Goal: Information Seeking & Learning: Learn about a topic

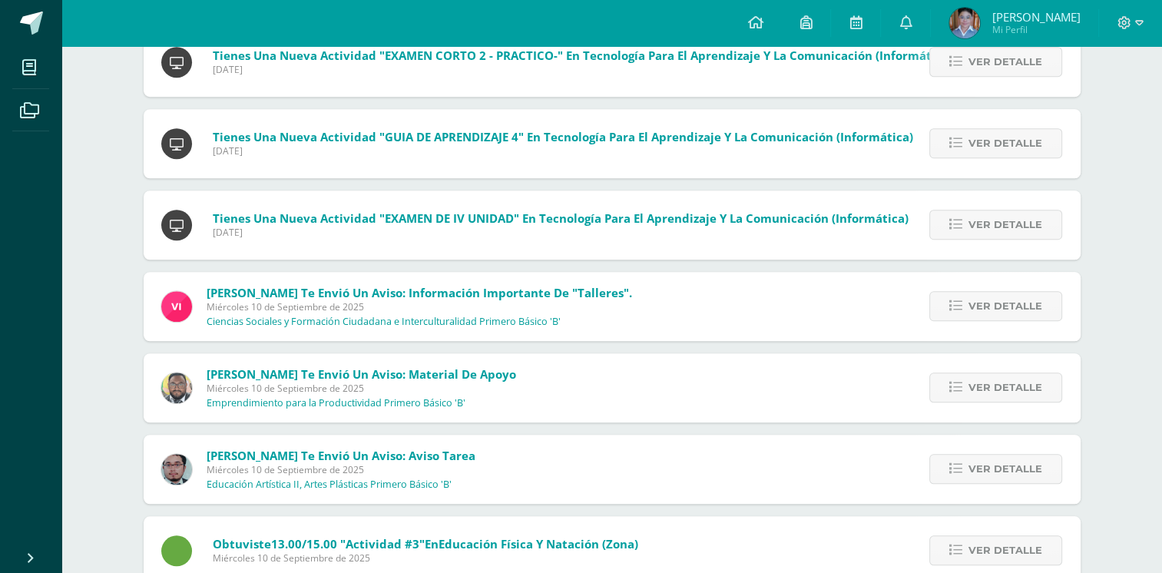
scroll to position [1117, 0]
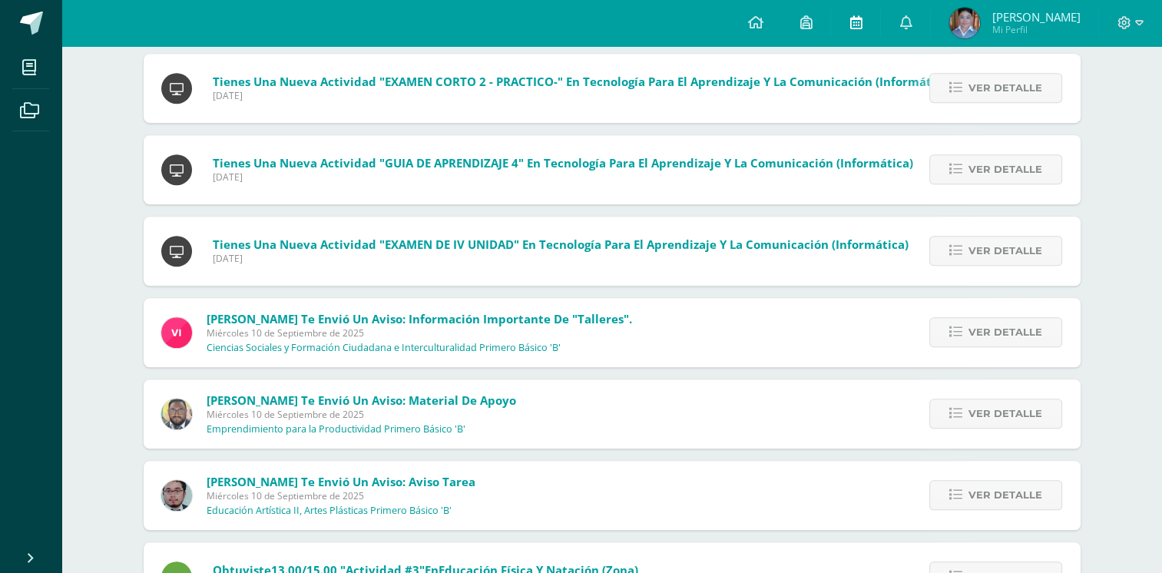
click at [862, 22] on icon at bounding box center [856, 22] width 12 height 14
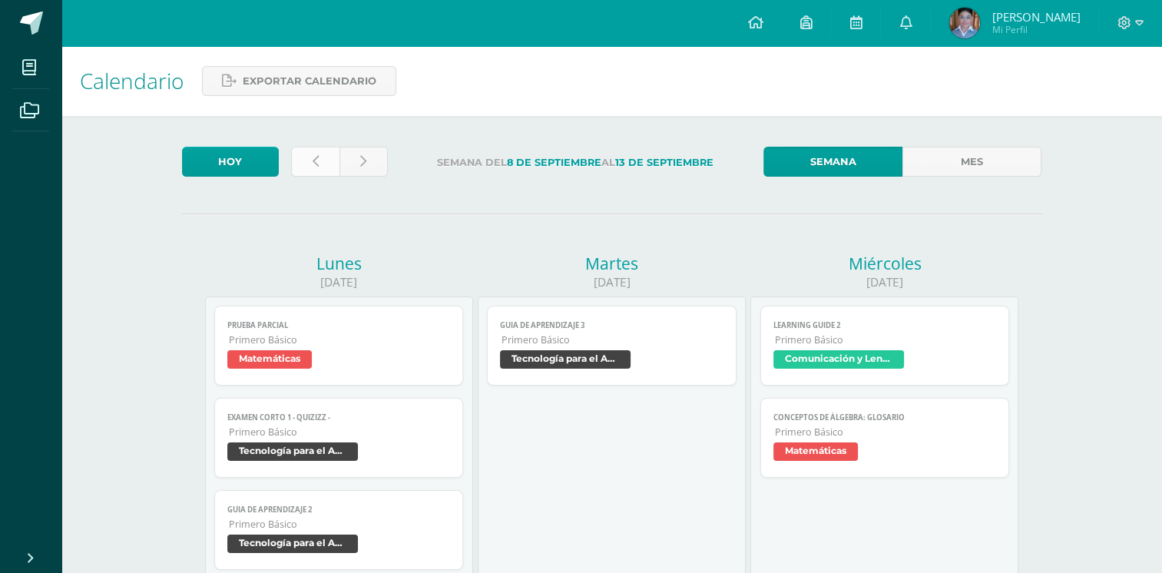
click at [320, 165] on link at bounding box center [315, 162] width 48 height 30
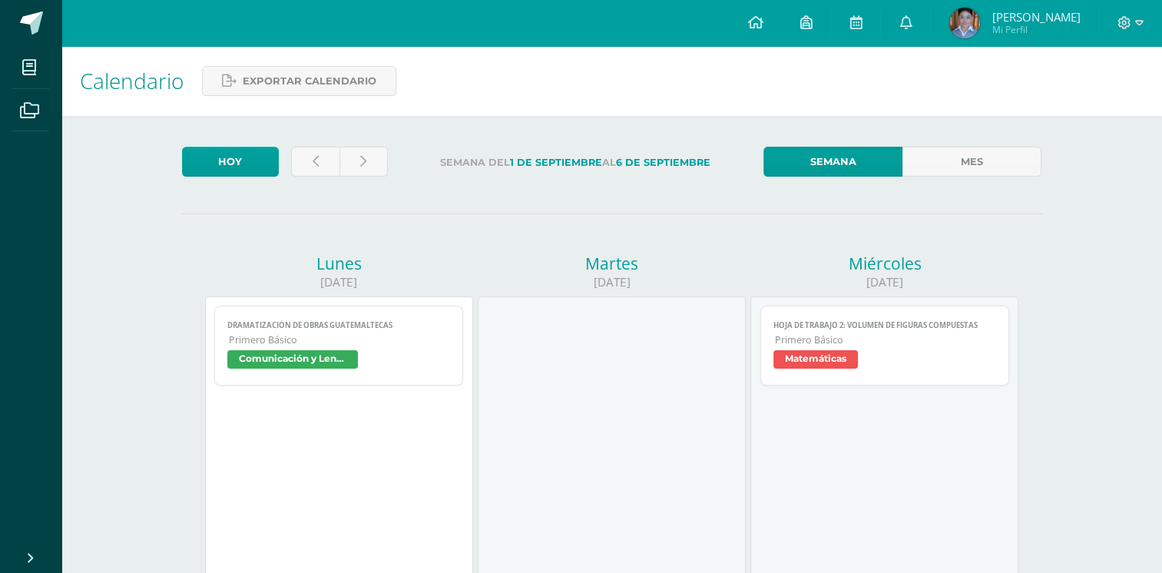
click at [939, 346] on span "Primero Básico" at bounding box center [886, 339] width 222 height 13
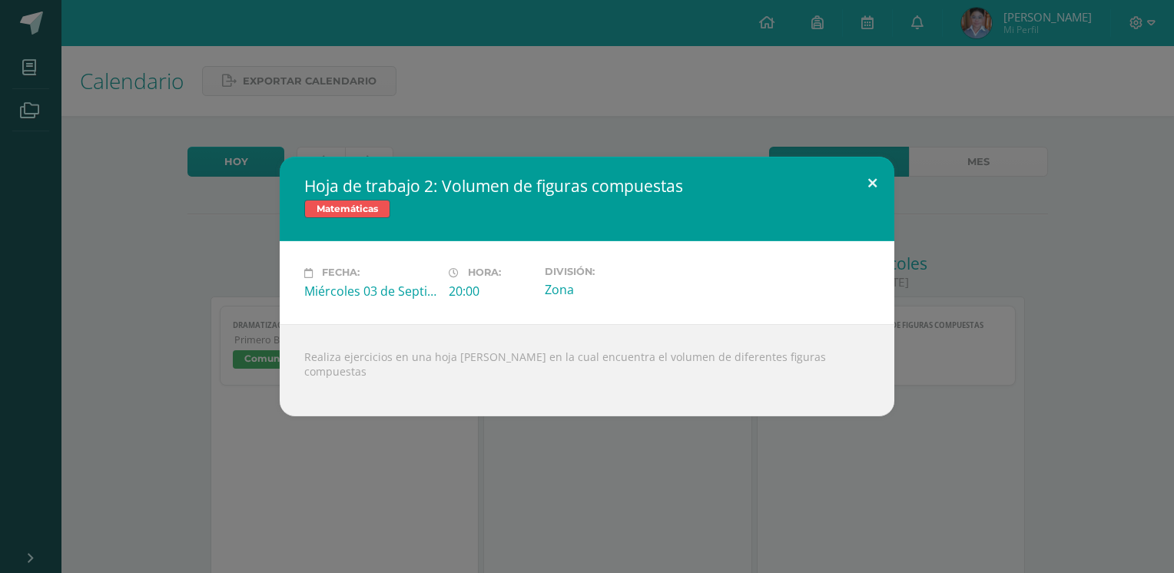
click at [870, 191] on button at bounding box center [872, 183] width 44 height 52
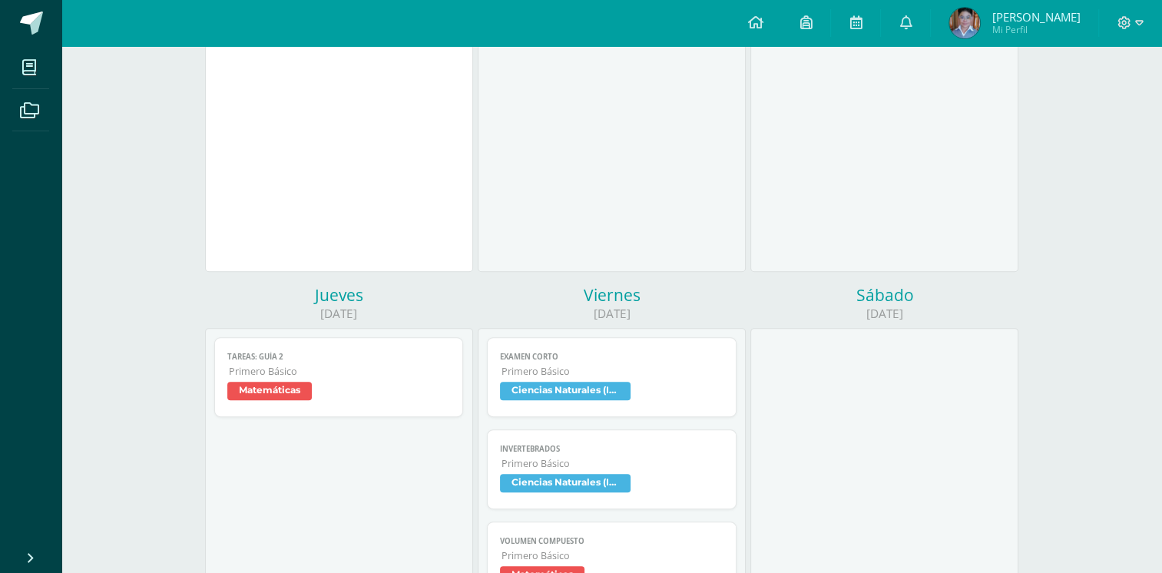
scroll to position [495, 0]
click at [365, 372] on span "Primero Básico" at bounding box center [340, 369] width 222 height 13
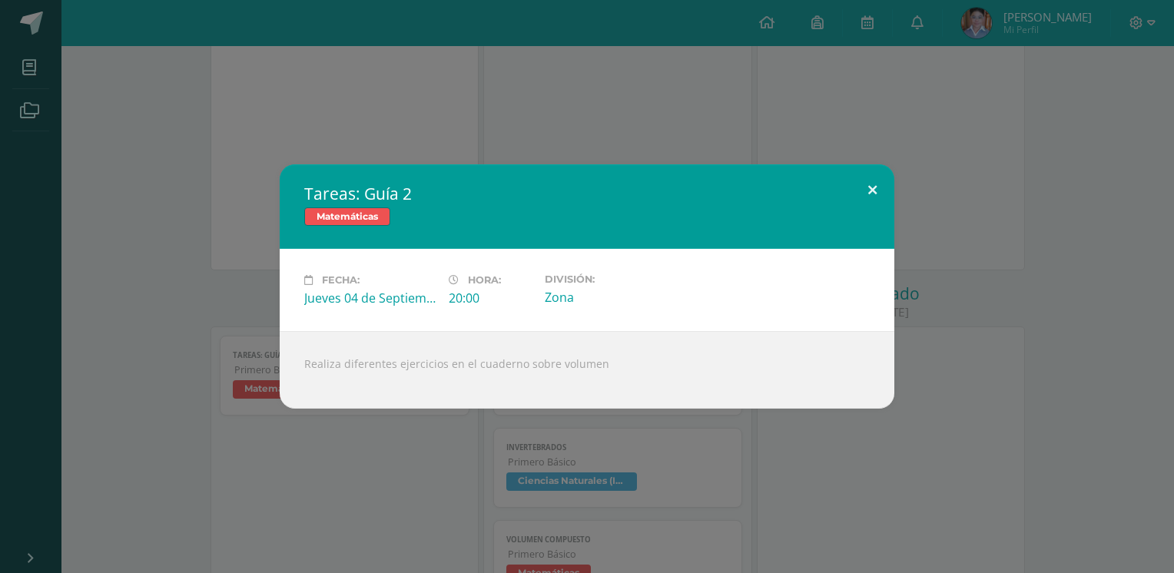
click at [874, 193] on button at bounding box center [872, 190] width 44 height 52
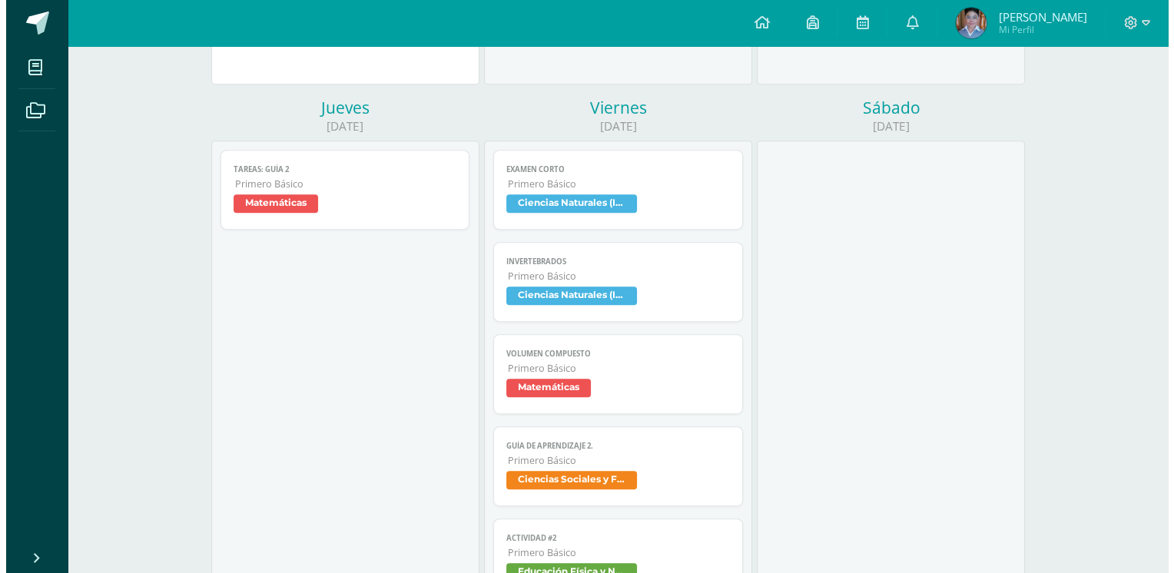
scroll to position [681, 0]
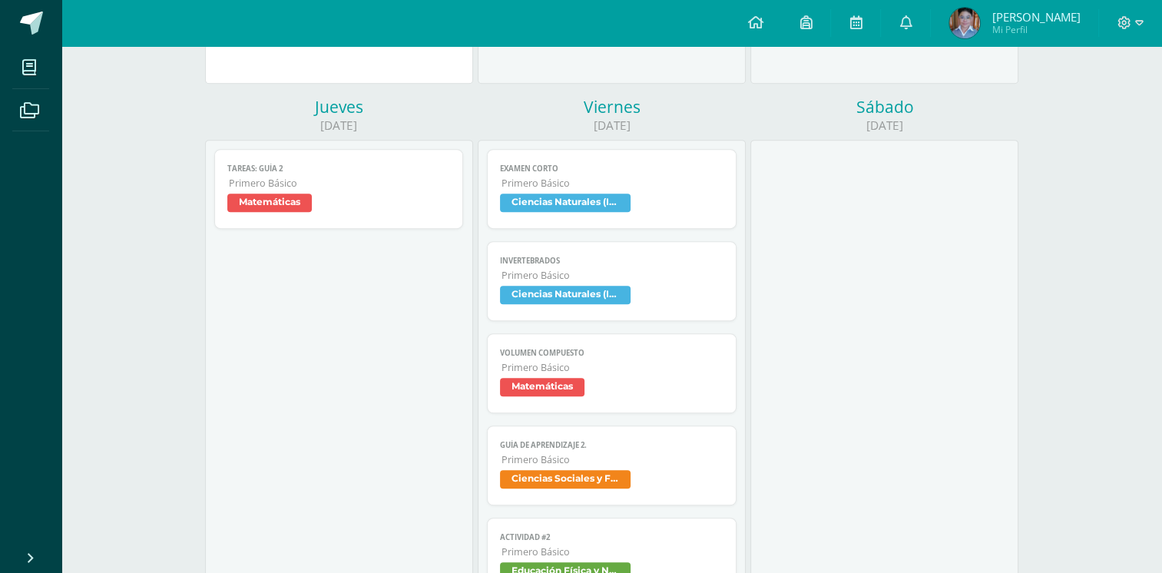
click at [625, 346] on link "Volumen Compuesto Primero Básico Matemáticas" at bounding box center [612, 373] width 250 height 80
